Goal: Task Accomplishment & Management: Manage account settings

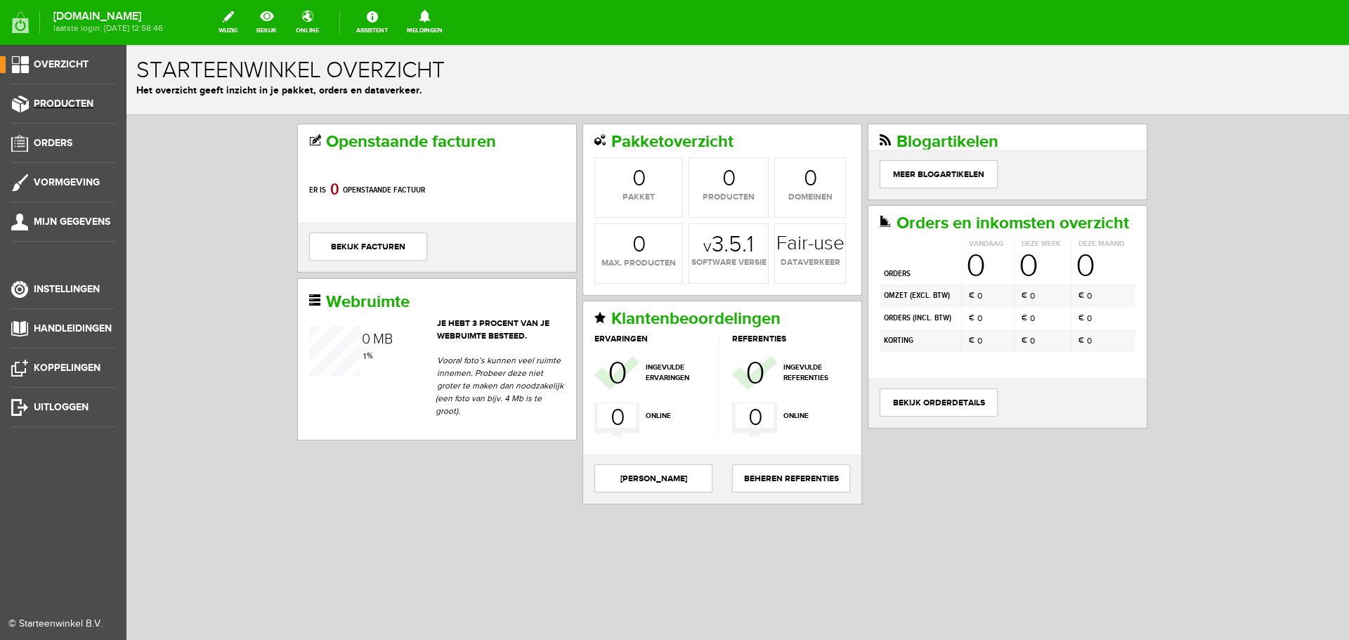
click at [83, 104] on span "Producten" at bounding box center [64, 104] width 60 height 12
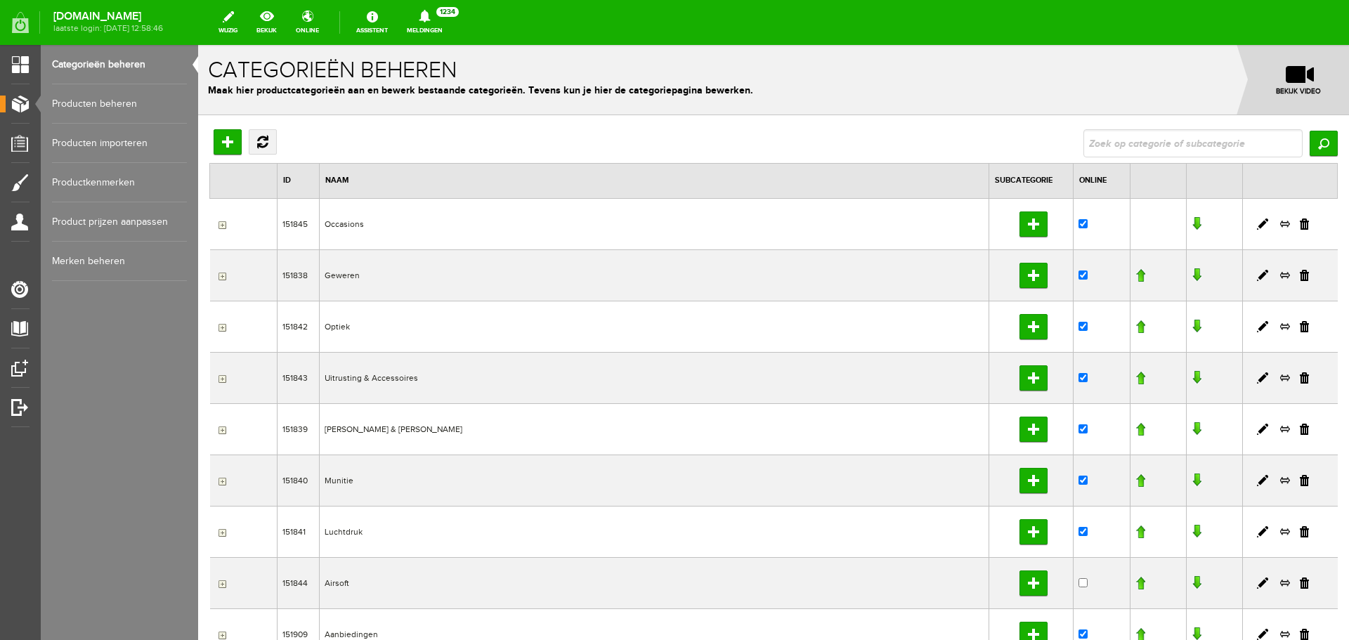
click at [136, 103] on link "Producten beheren" at bounding box center [119, 103] width 135 height 39
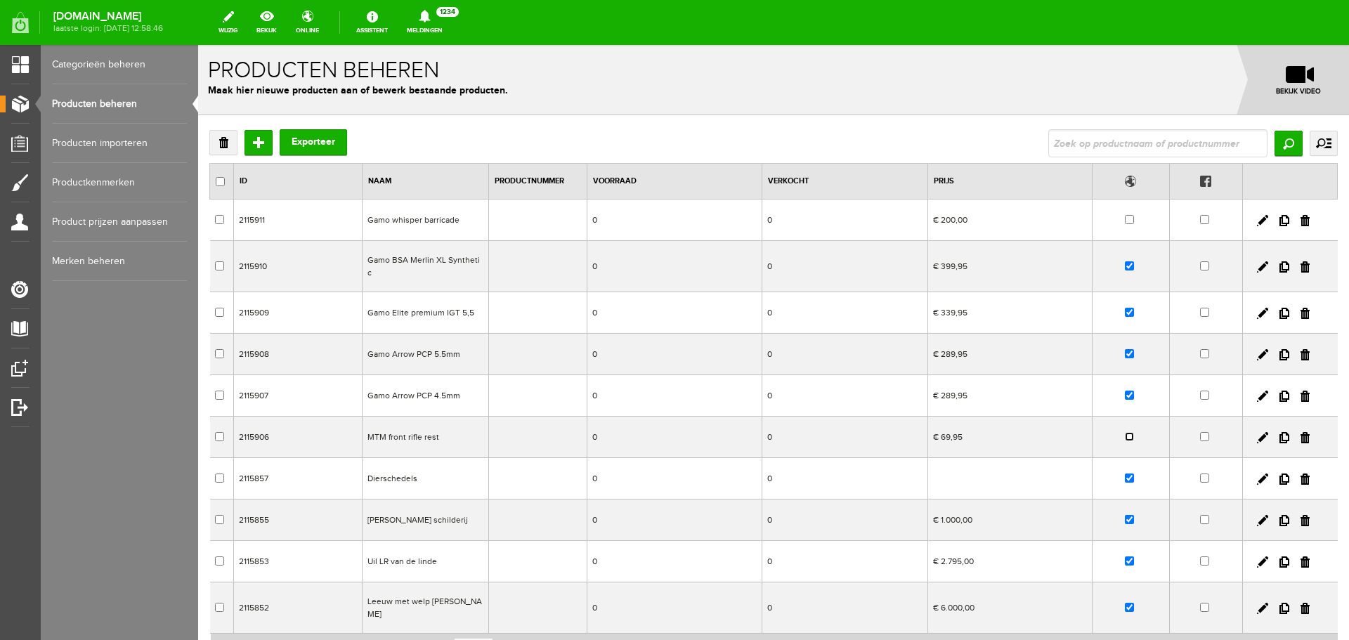
click at [1125, 432] on input "checkbox" at bounding box center [1129, 436] width 9 height 9
checkbox input "true"
click at [1125, 221] on input "checkbox" at bounding box center [1129, 219] width 9 height 9
checkbox input "true"
click at [1128, 141] on input "text" at bounding box center [1157, 143] width 219 height 28
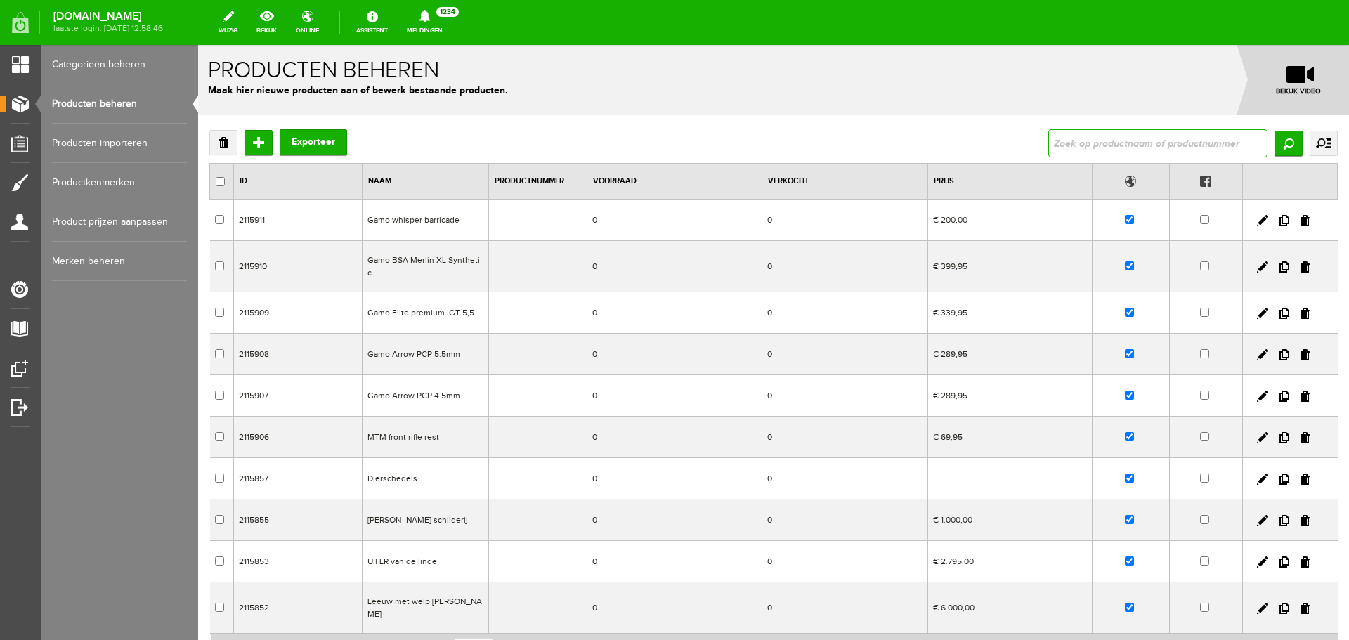
paste input "Reeën Geweien"
type input "Reeën Geweien"
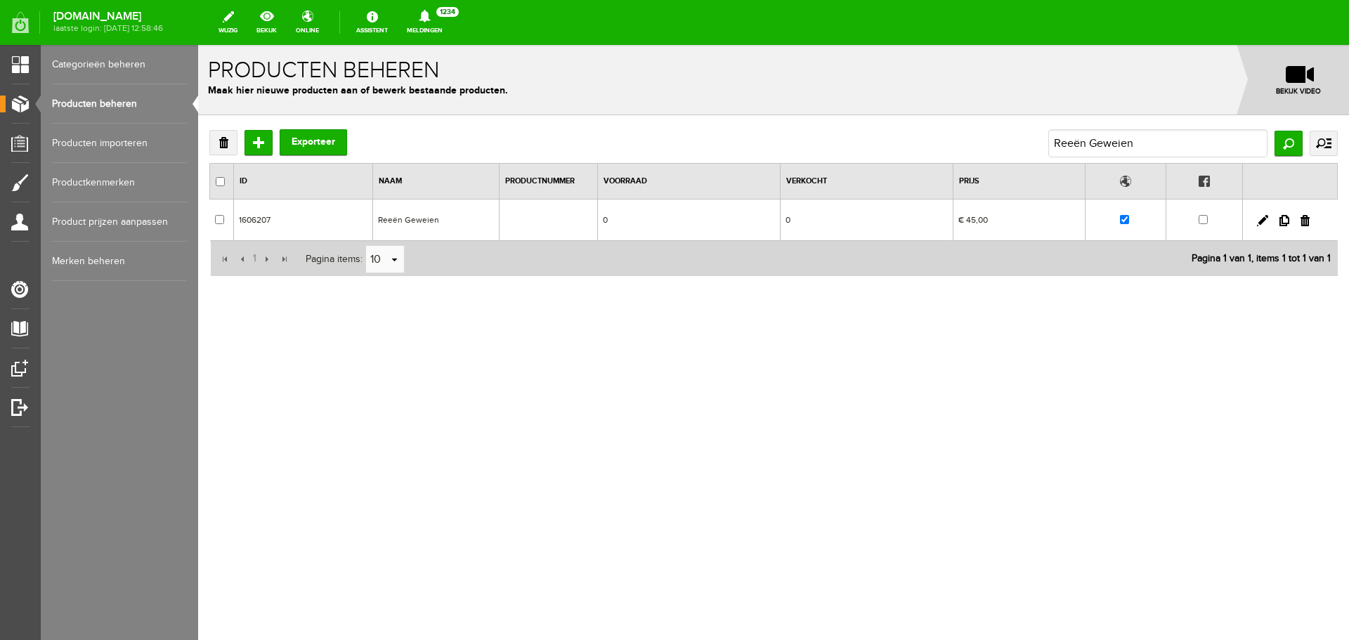
click at [420, 221] on td "Reeën Geweien" at bounding box center [435, 220] width 126 height 41
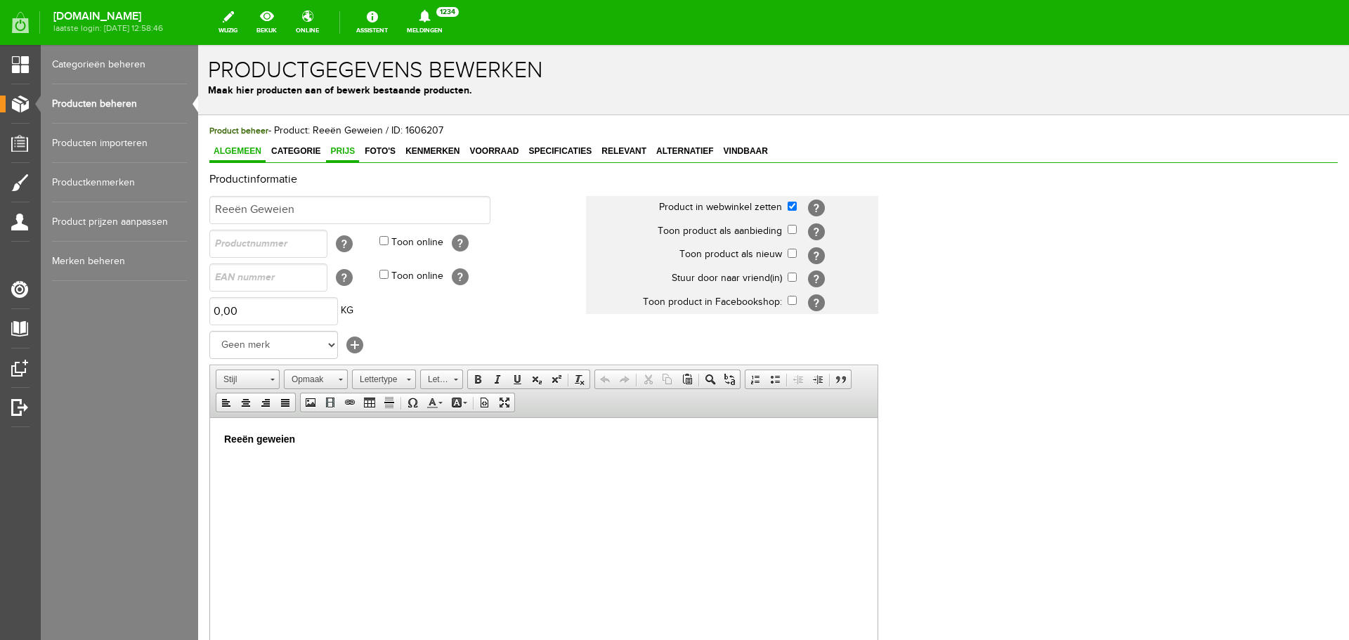
click at [344, 150] on span "Prijs" at bounding box center [342, 151] width 33 height 10
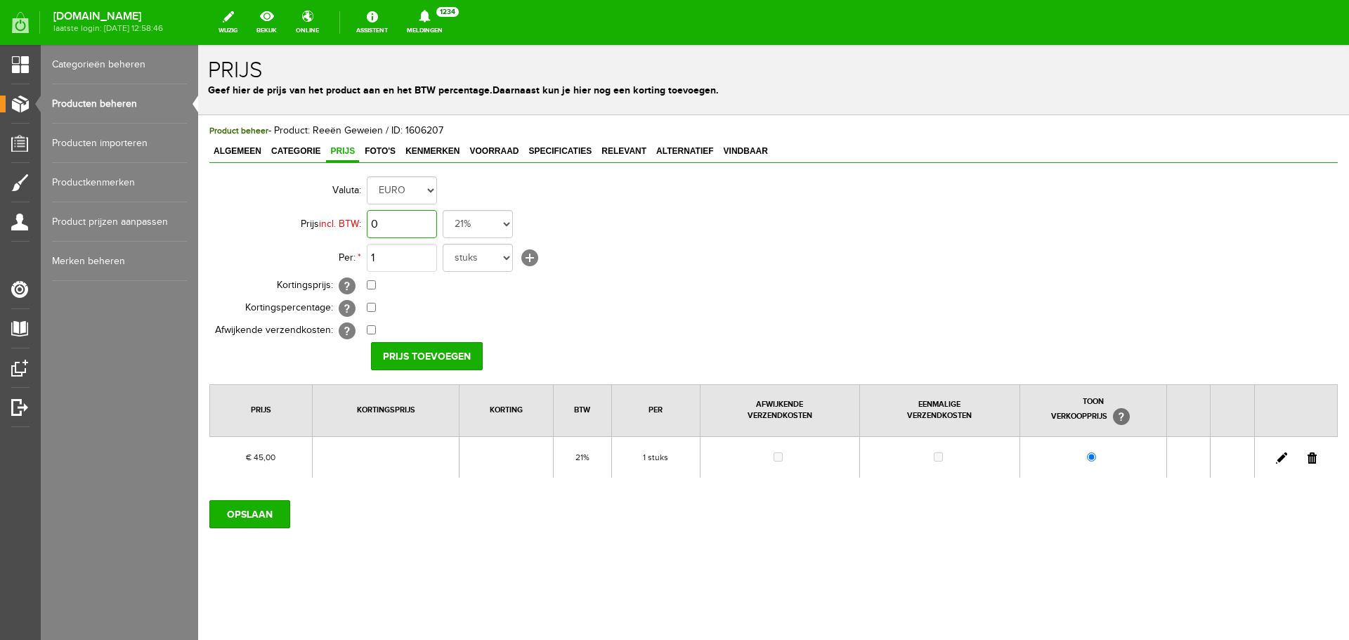
click at [410, 233] on input "0" at bounding box center [402, 224] width 70 height 28
type input "€ 20,00"
click at [404, 368] on input "Prijs toevoegen" at bounding box center [427, 356] width 112 height 28
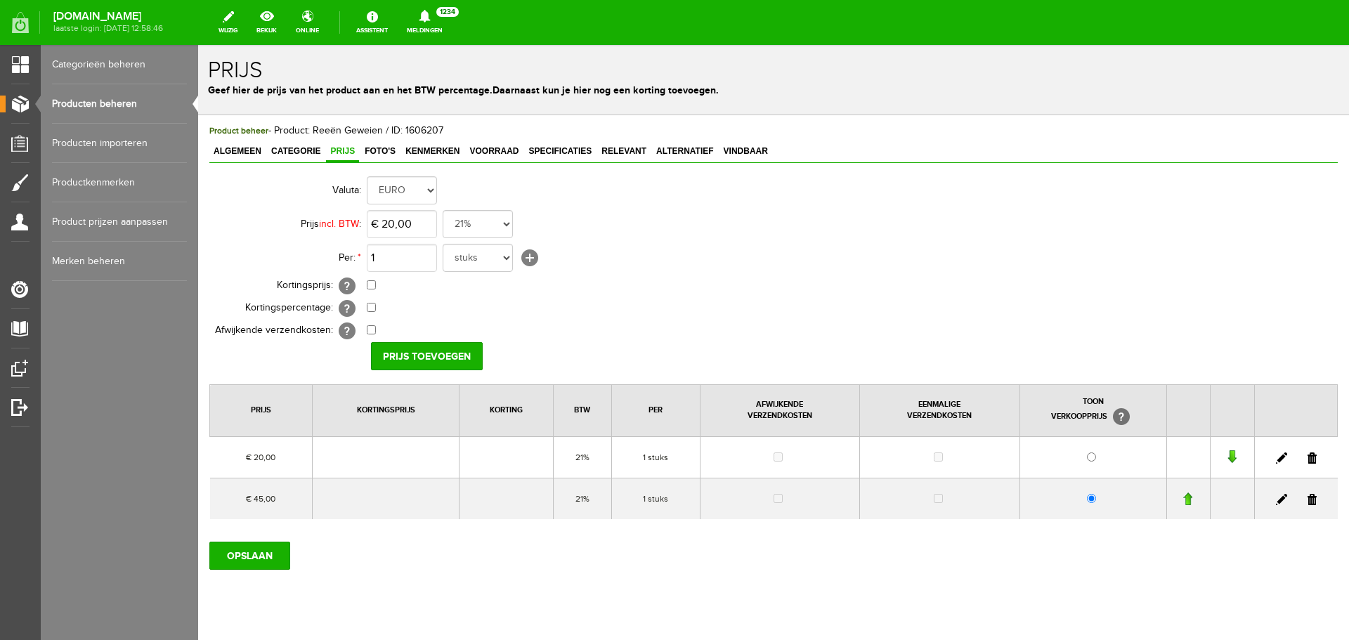
click at [1308, 500] on link at bounding box center [1312, 499] width 9 height 11
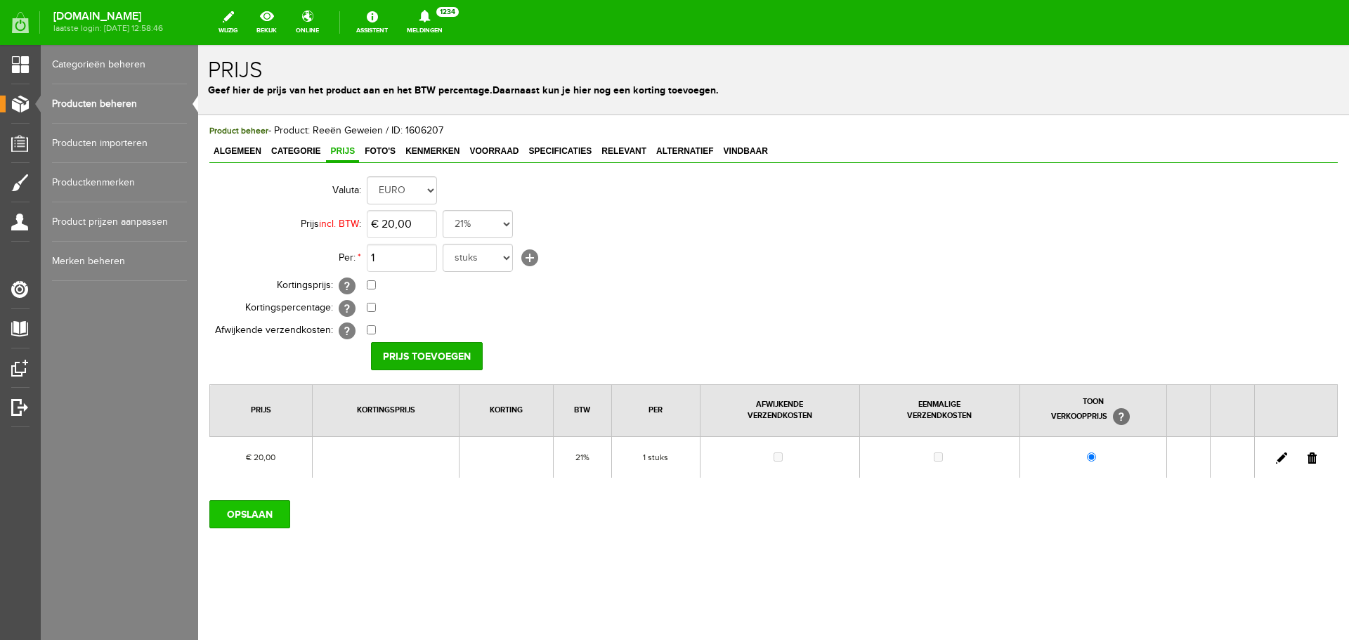
click at [259, 517] on input "OPSLAAN" at bounding box center [249, 514] width 81 height 28
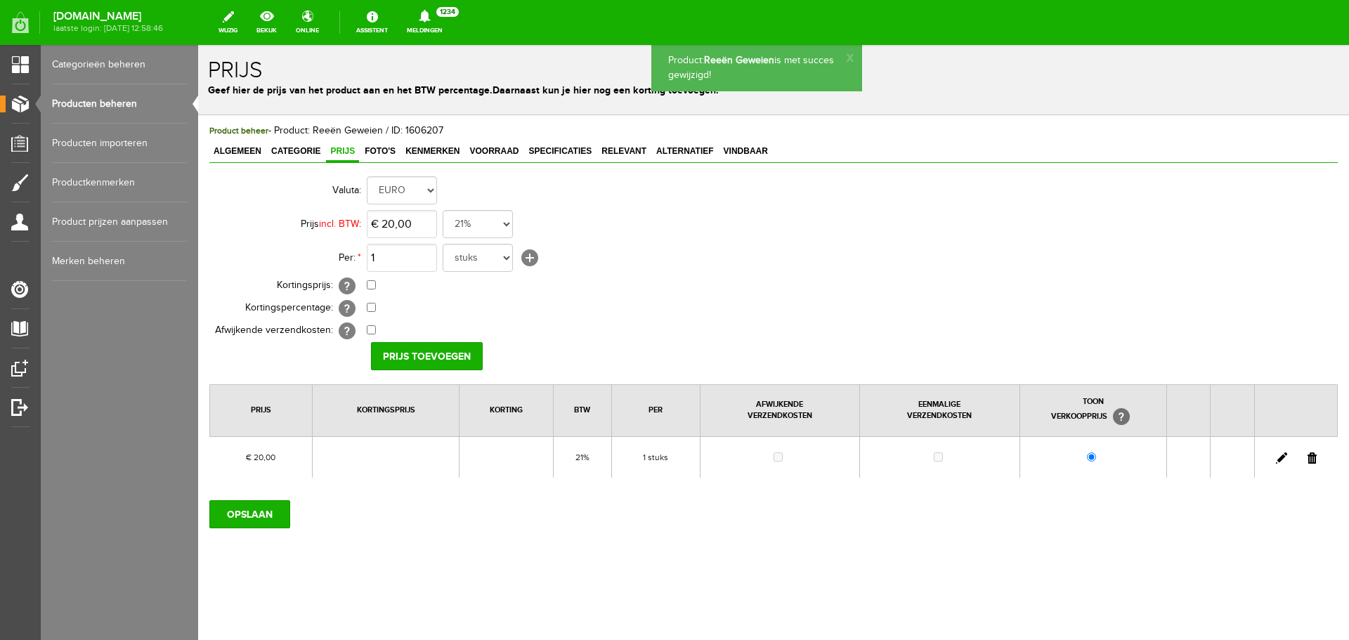
click at [124, 99] on link "Producten beheren" at bounding box center [119, 103] width 135 height 39
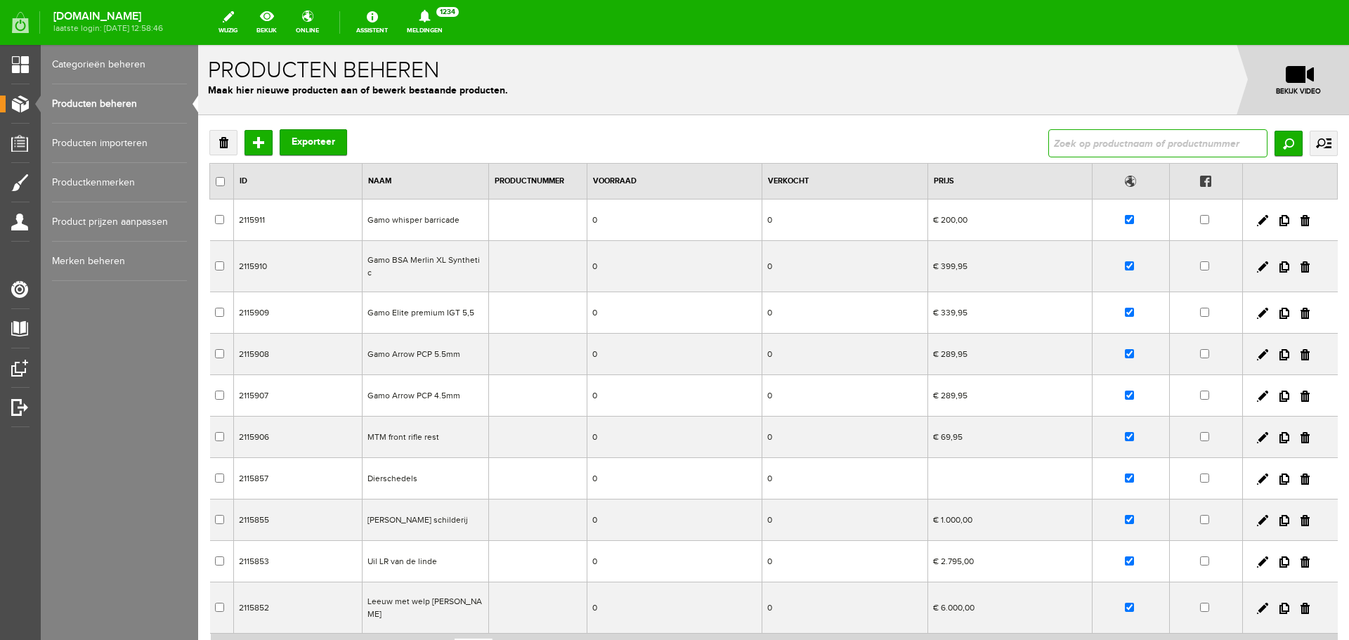
click at [1077, 143] on input "text" at bounding box center [1157, 143] width 219 height 28
click at [1136, 147] on input "text" at bounding box center [1157, 143] width 219 height 28
paste input "Dierschedels"
type input "Dierschedels"
click at [462, 476] on td "Dierschedels" at bounding box center [425, 478] width 126 height 41
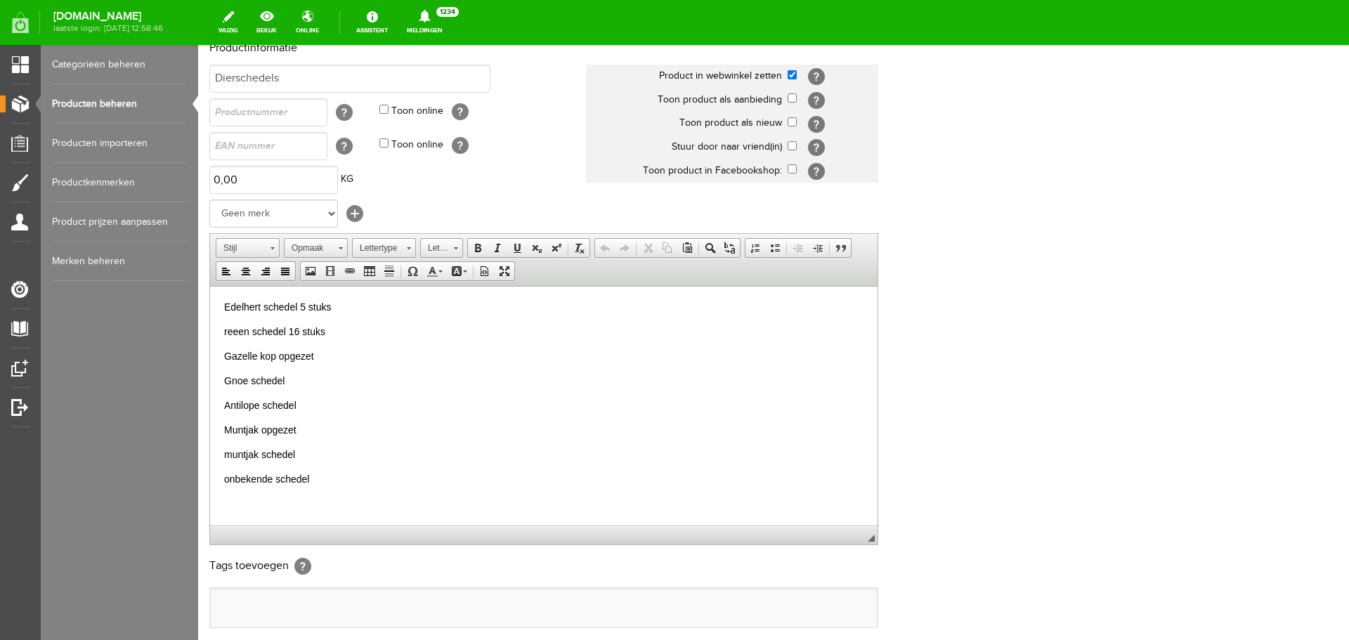
scroll to position [141, 0]
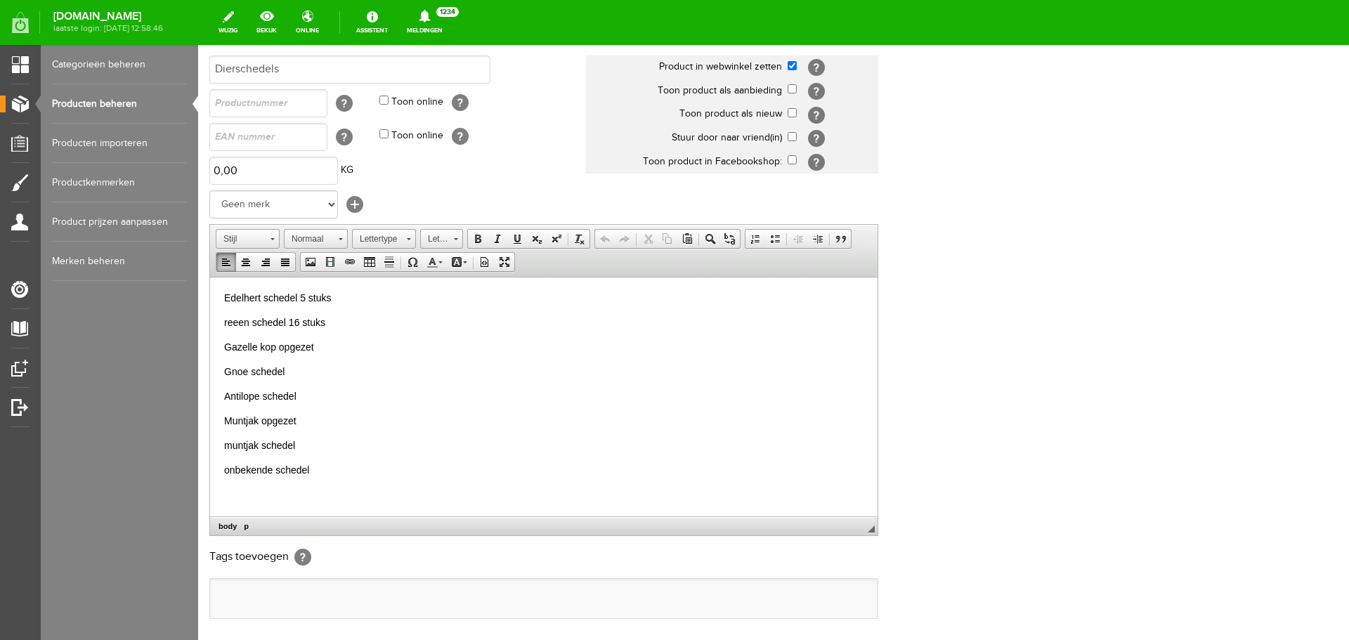
click at [334, 472] on p "onbekende schedel" at bounding box center [543, 469] width 639 height 15
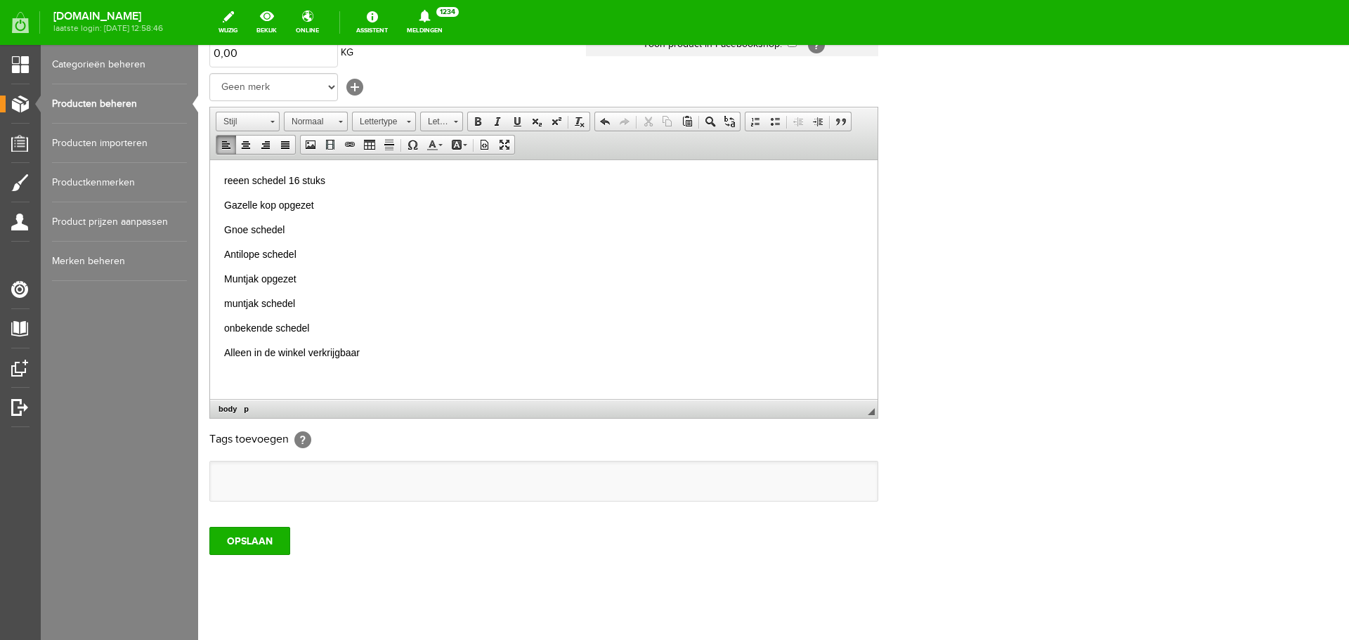
scroll to position [277, 0]
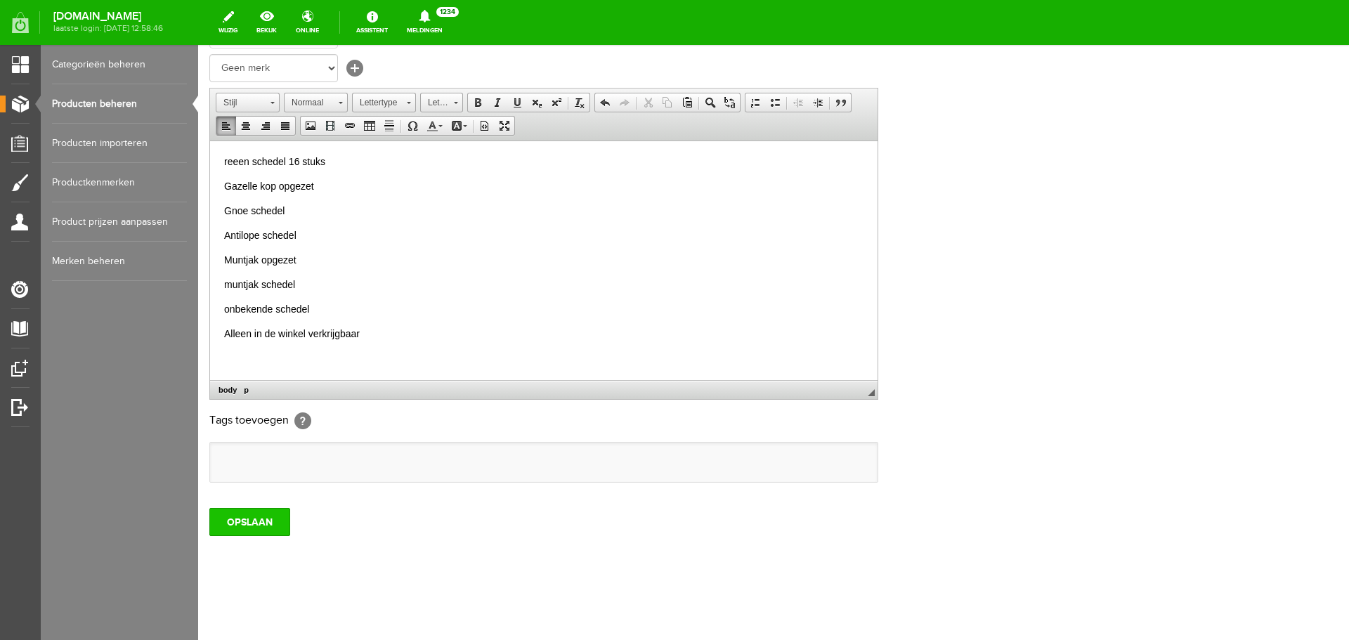
click at [260, 528] on input "OPSLAAN" at bounding box center [249, 522] width 81 height 28
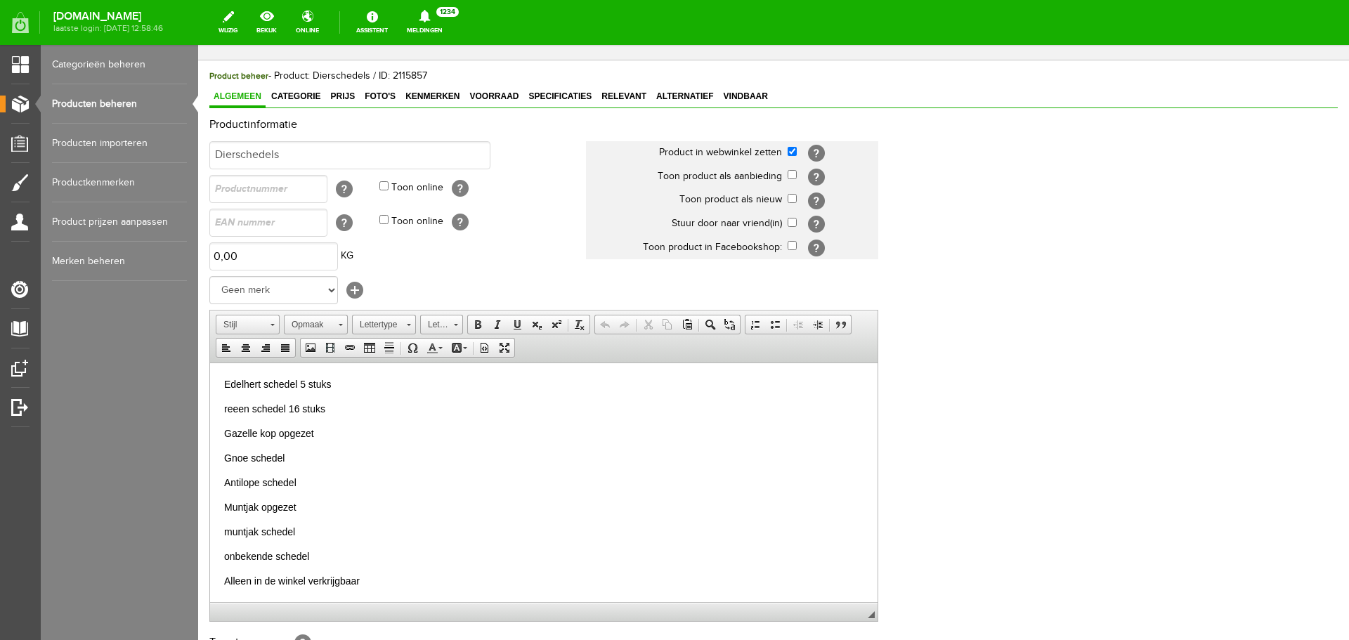
scroll to position [0, 0]
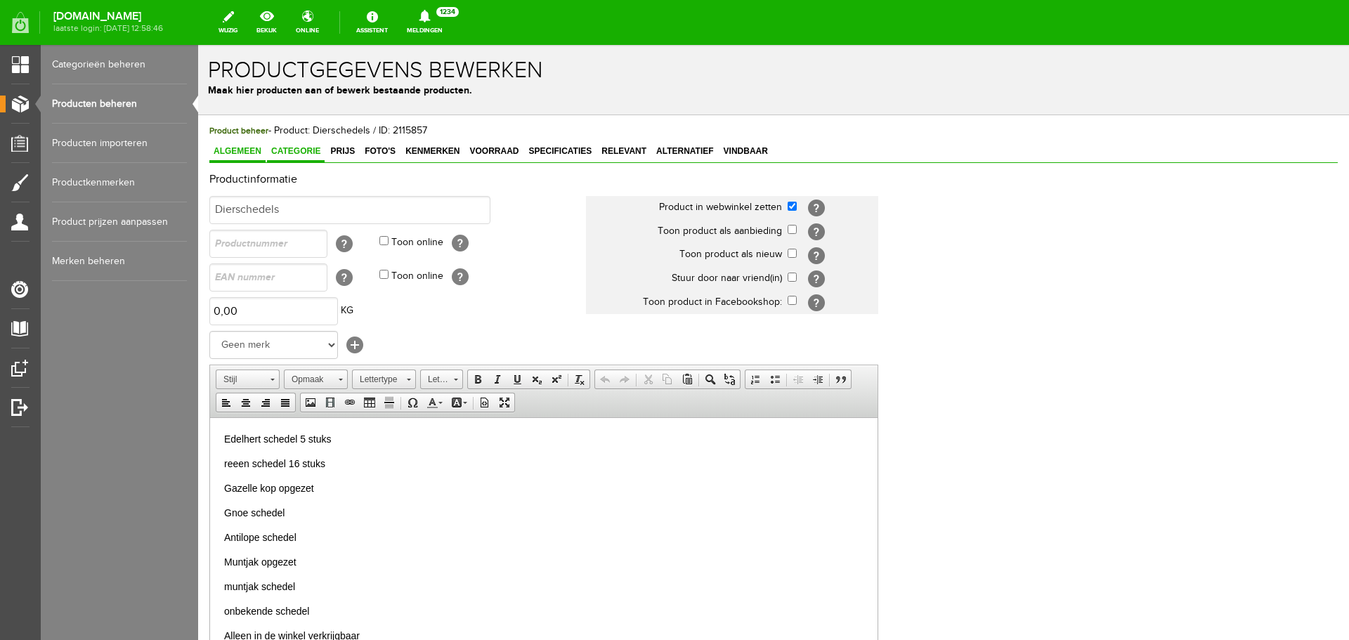
click at [285, 154] on span "Categorie" at bounding box center [296, 151] width 58 height 10
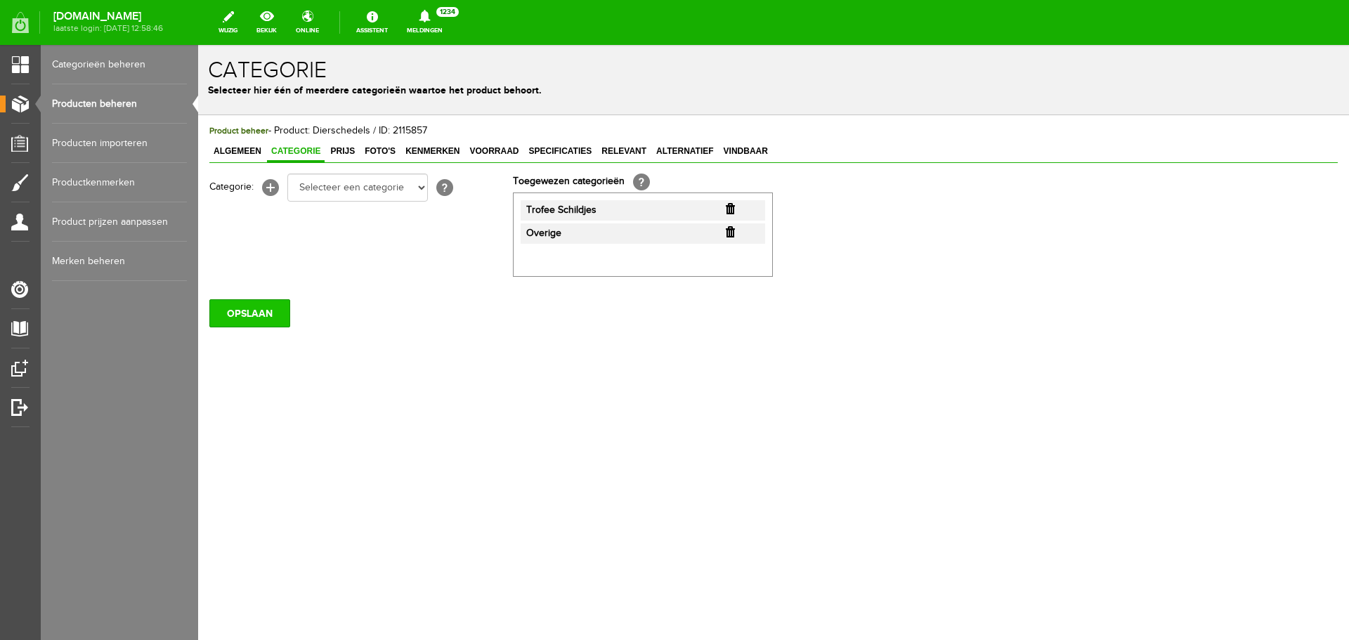
click at [238, 313] on input "OPSLAAN" at bounding box center [249, 313] width 81 height 28
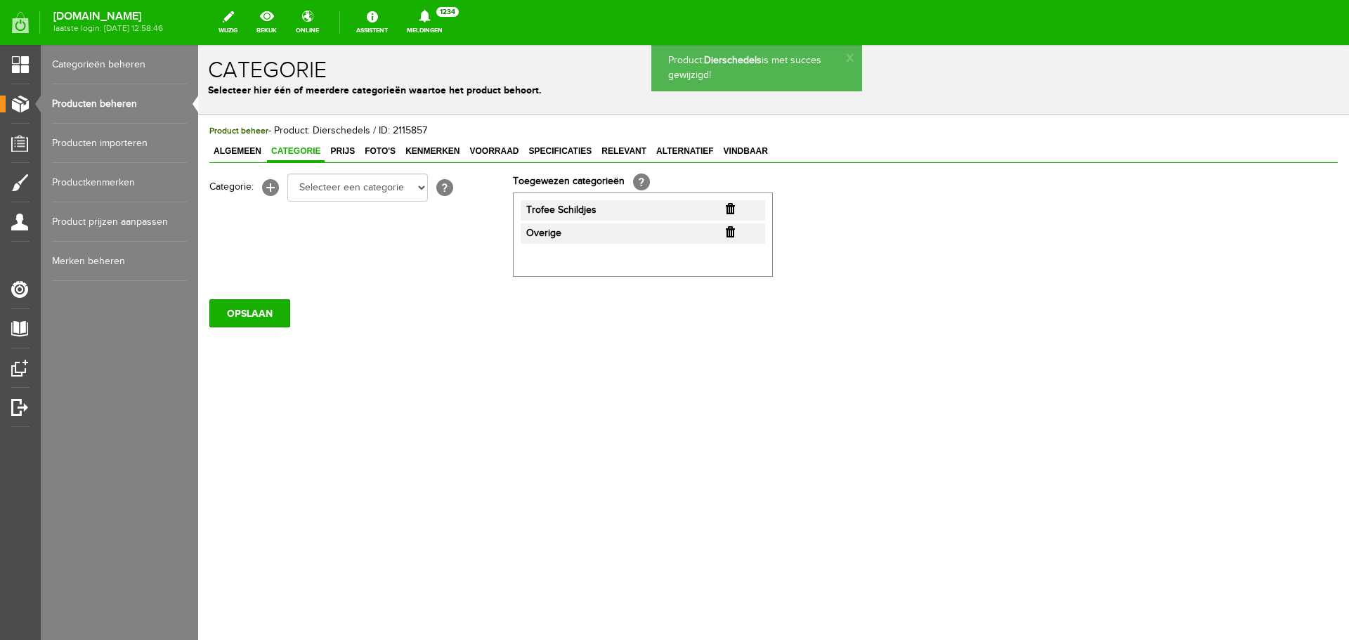
click at [342, 153] on span "Prijs" at bounding box center [342, 151] width 33 height 10
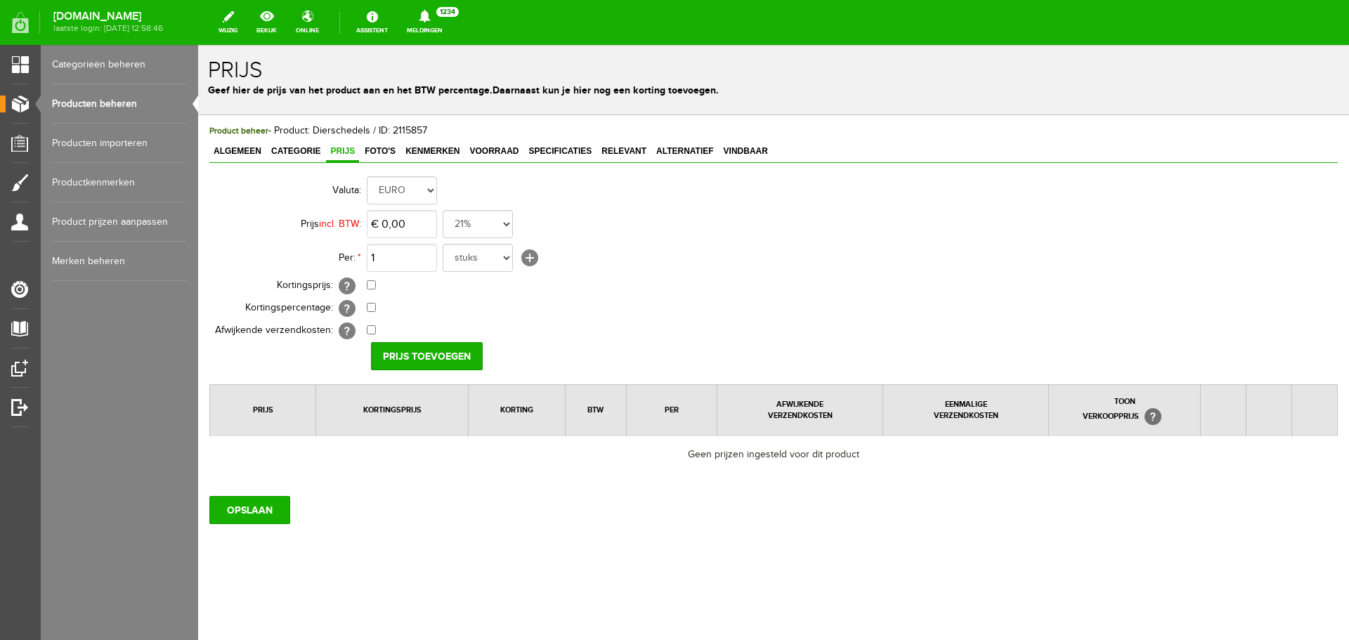
click at [122, 105] on link "Producten beheren" at bounding box center [119, 103] width 135 height 39
